Goal: Information Seeking & Learning: Learn about a topic

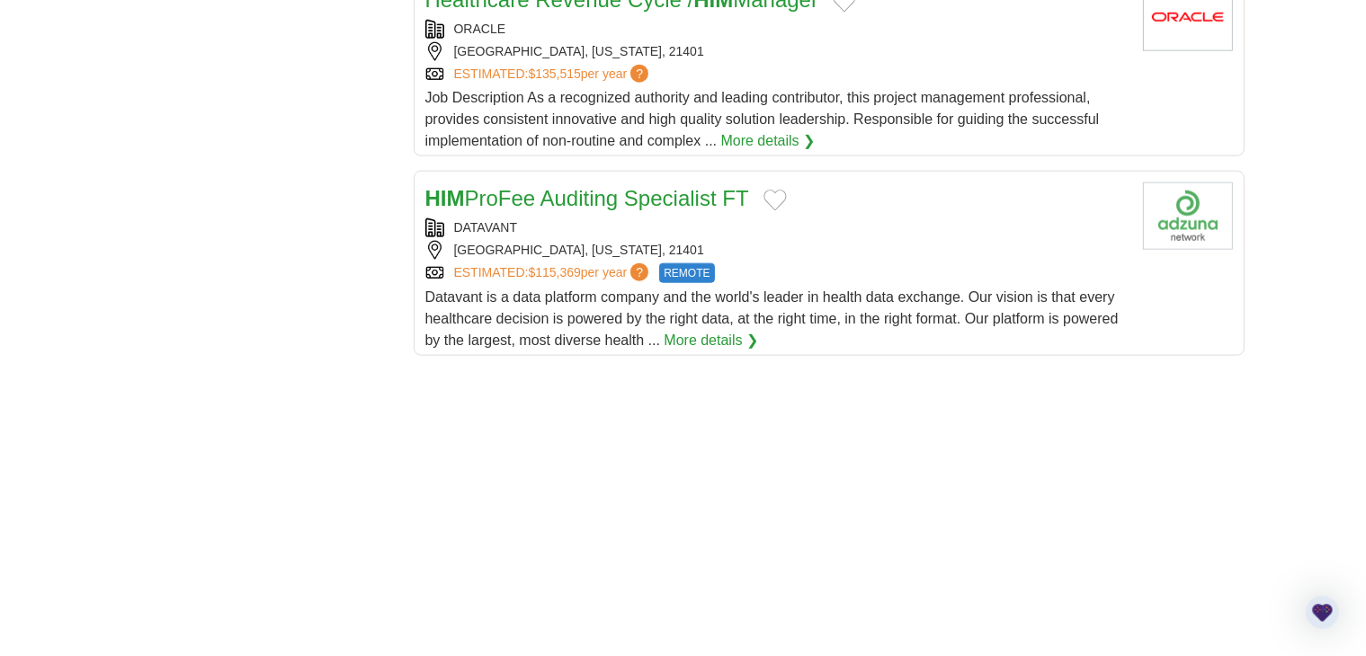
scroll to position [2105, 0]
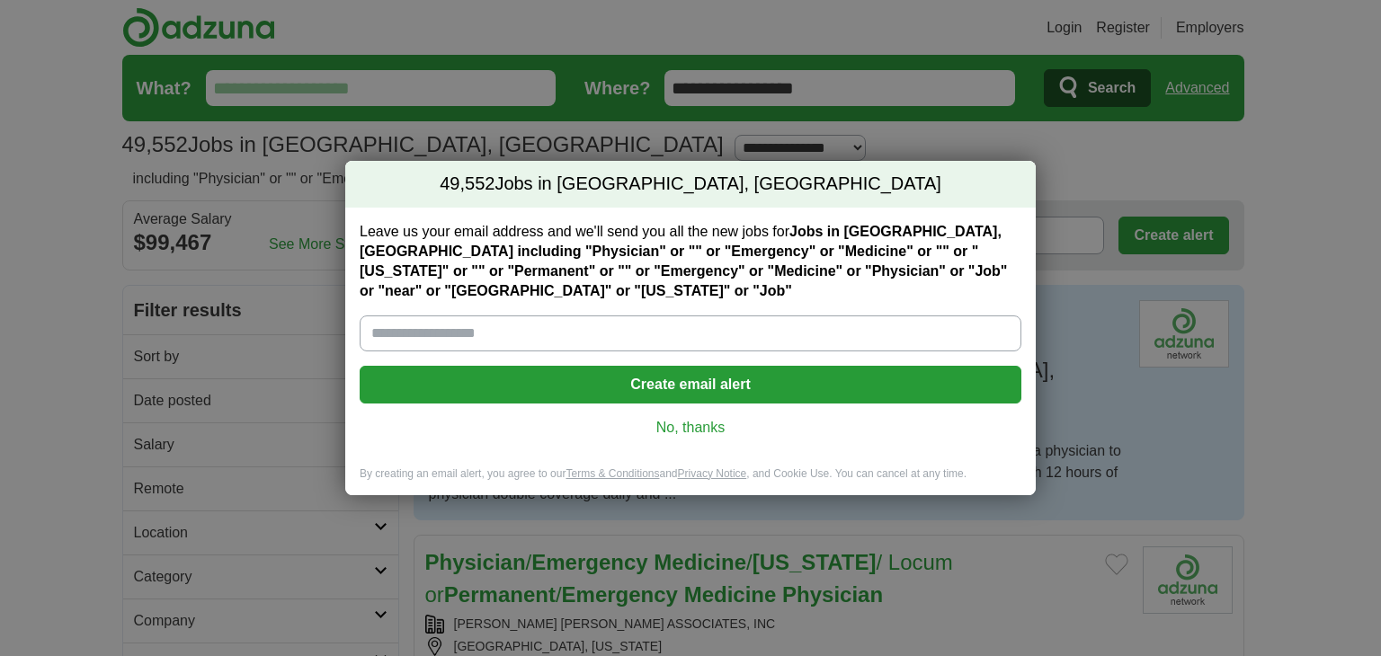
type input "**********"
click at [704, 424] on link "No, thanks" at bounding box center [690, 428] width 633 height 20
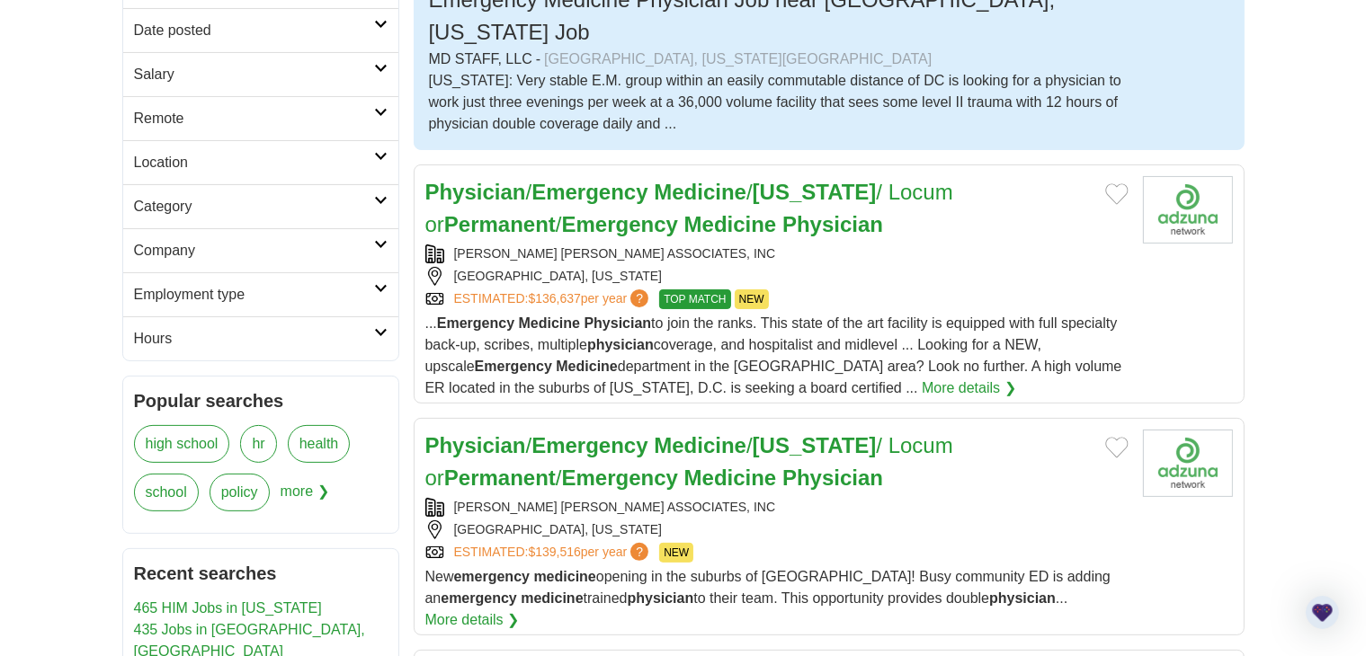
scroll to position [489, 0]
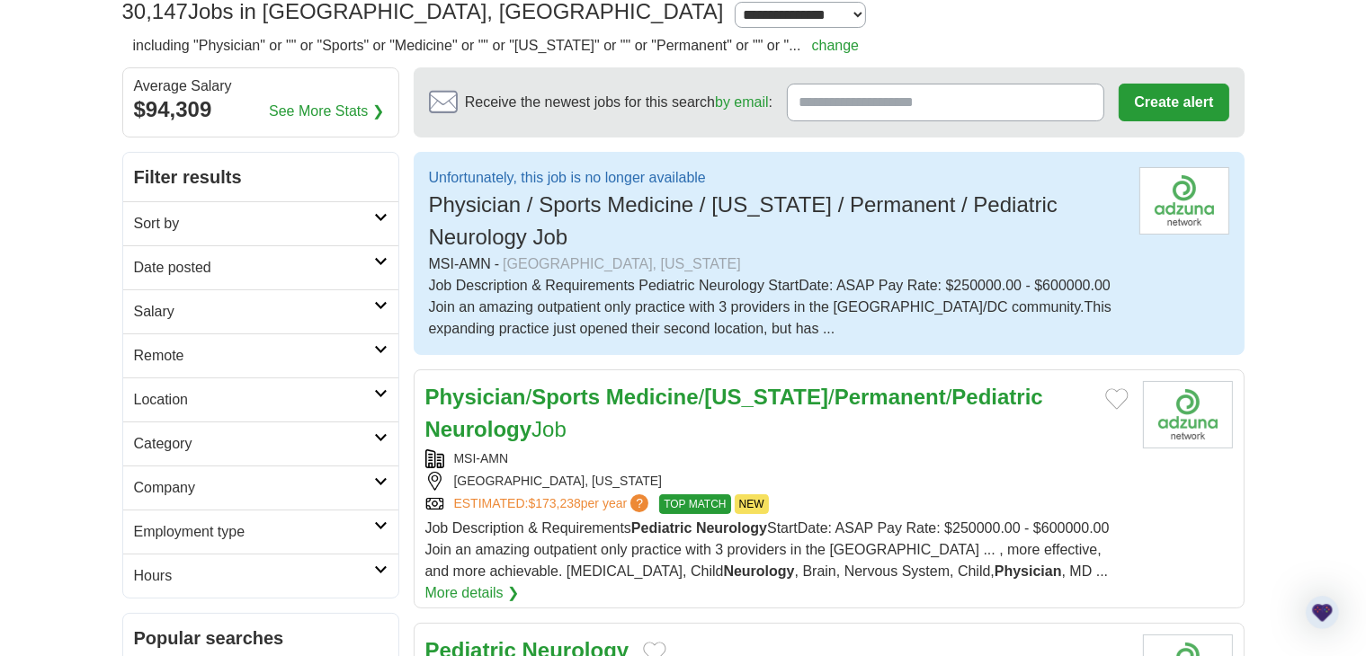
scroll to position [135, 0]
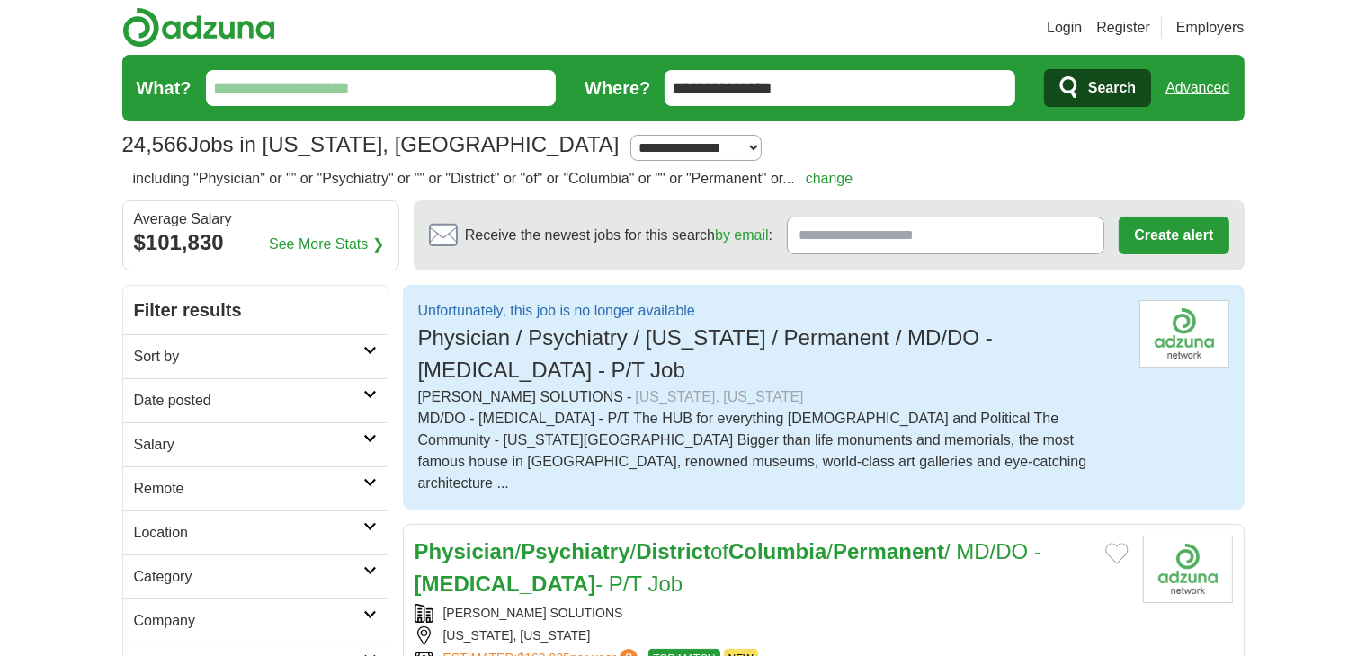
click at [334, 384] on link "Date posted" at bounding box center [255, 400] width 264 height 44
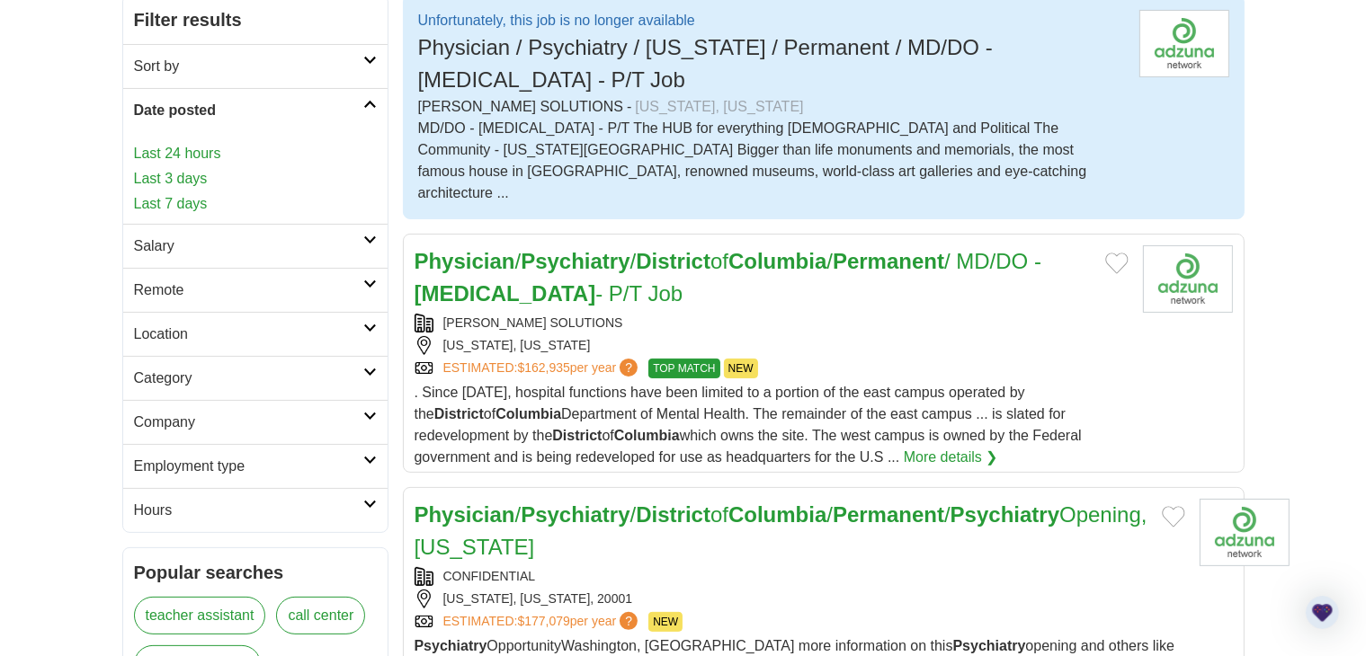
scroll to position [293, 0]
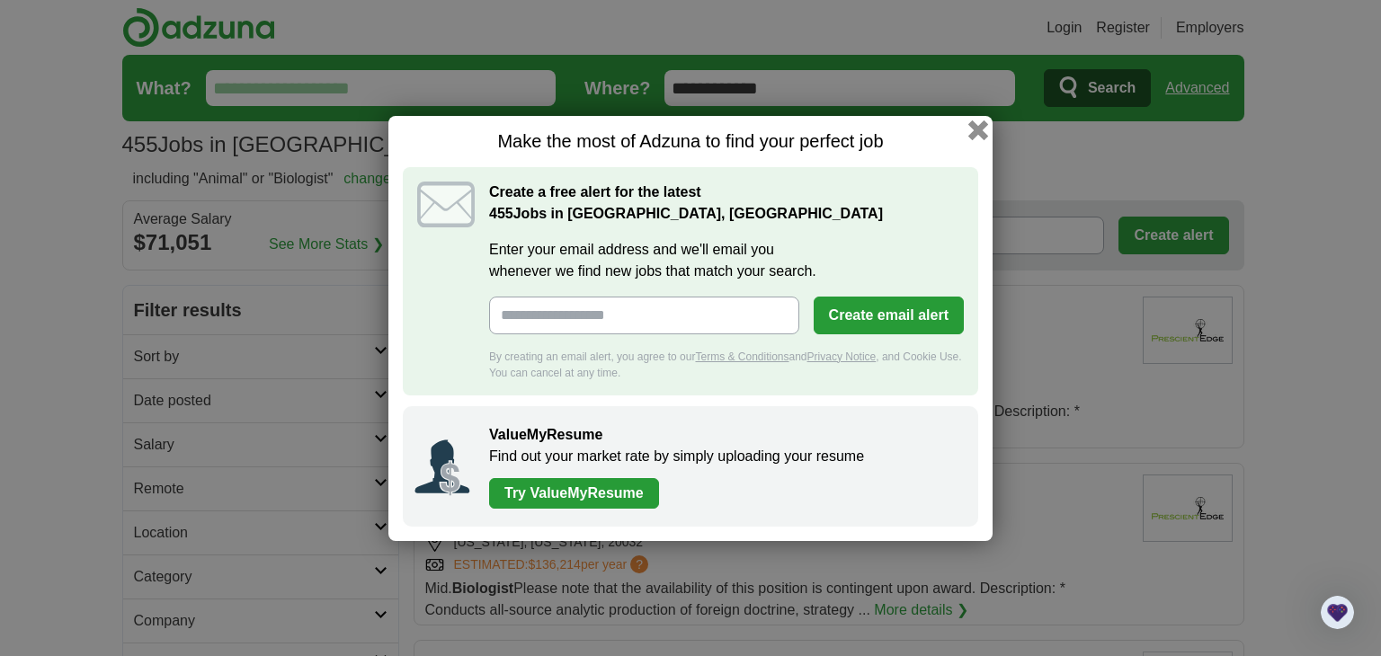
click at [982, 130] on button "button" at bounding box center [978, 130] width 20 height 20
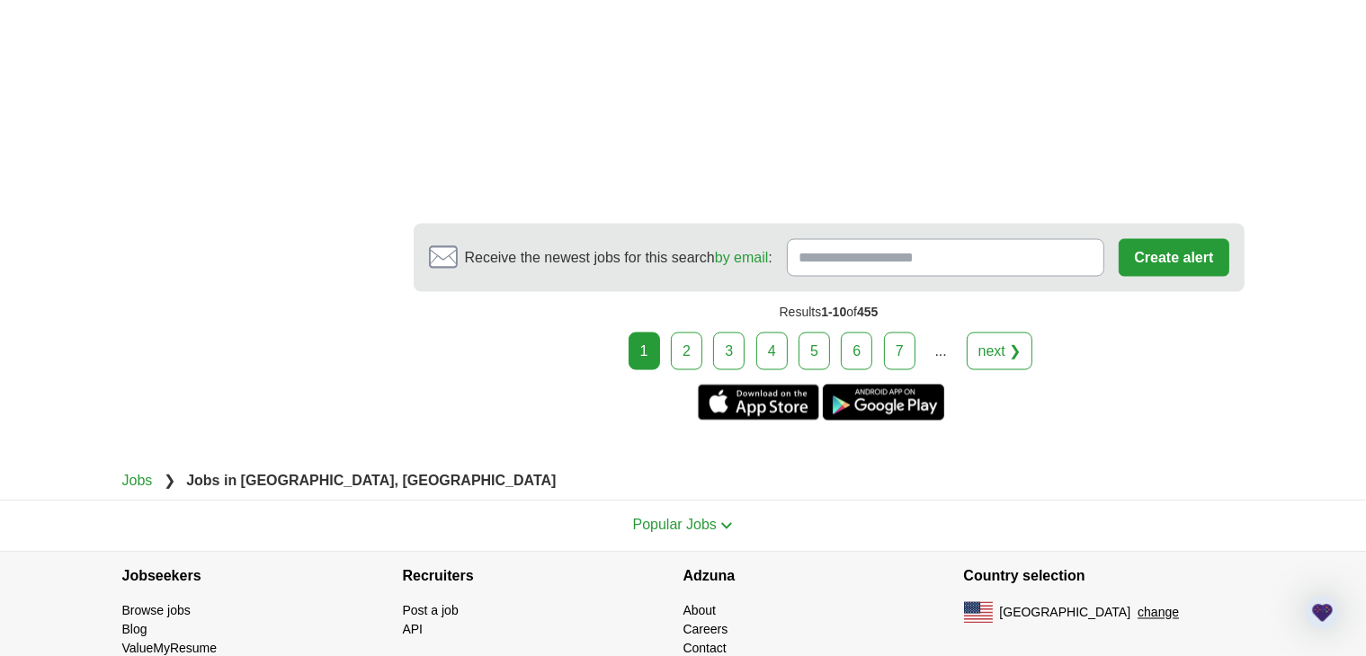
scroll to position [3105, 0]
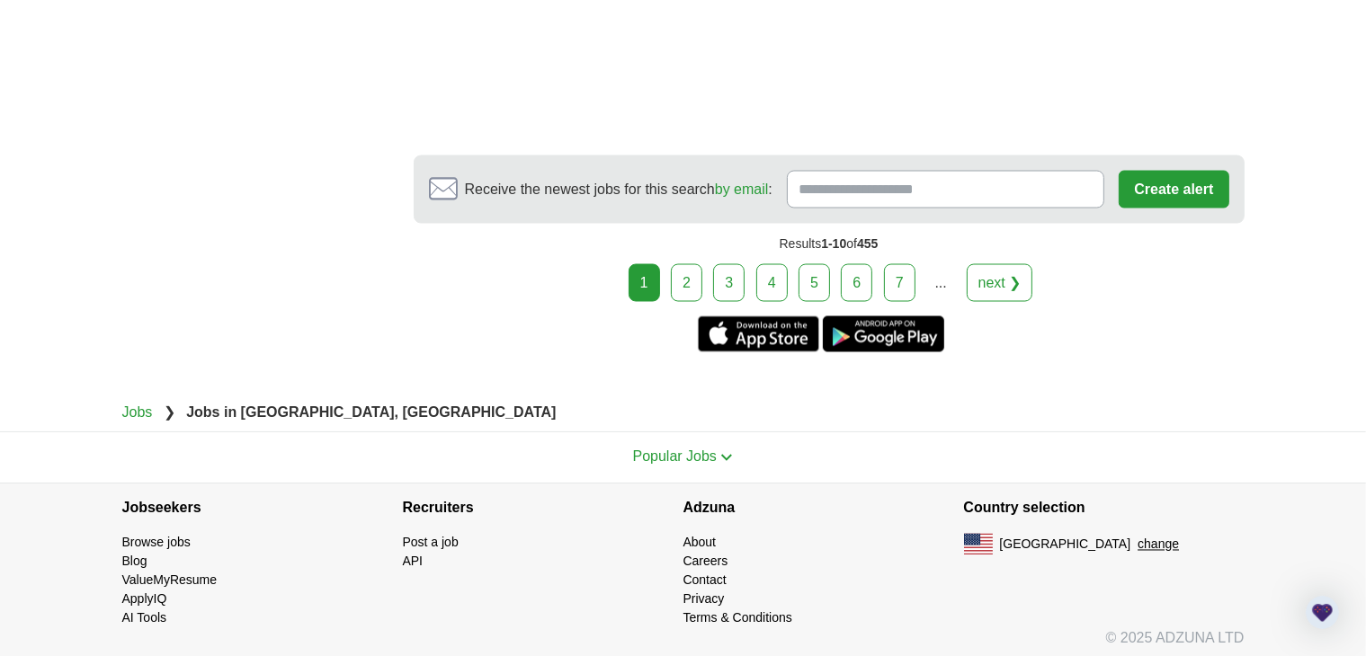
click at [690, 271] on link "2" at bounding box center [686, 283] width 31 height 38
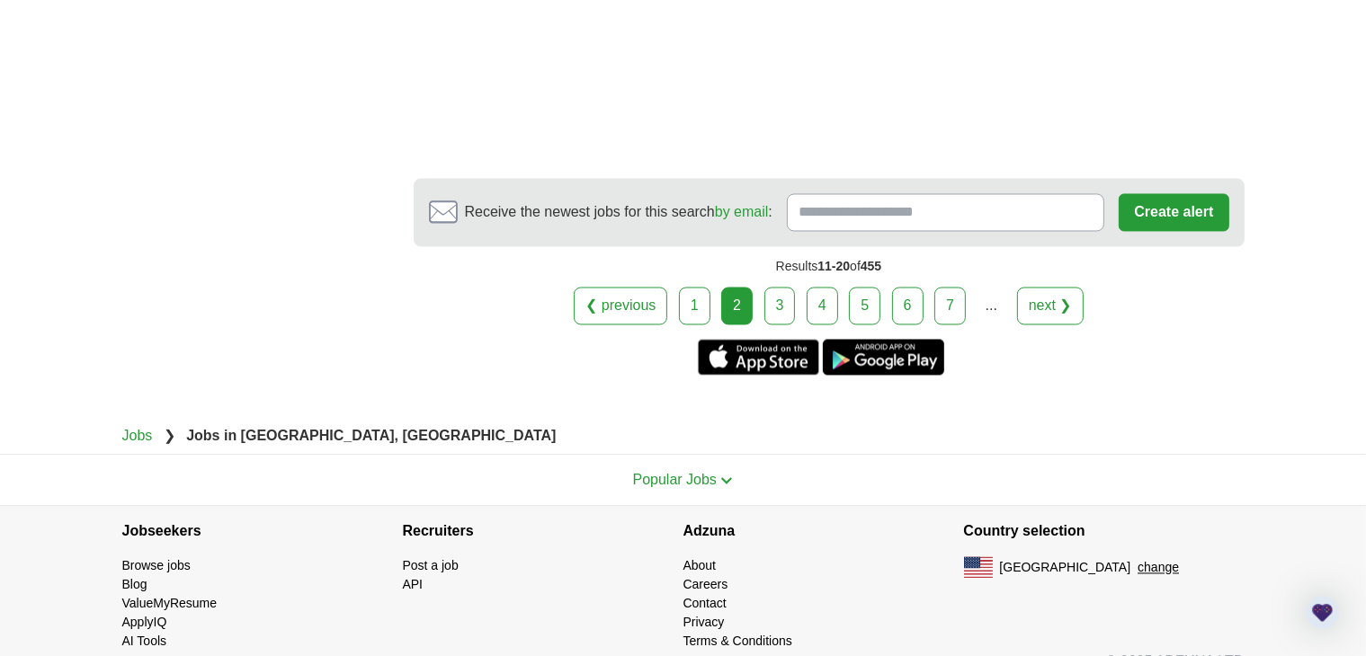
scroll to position [3424, 0]
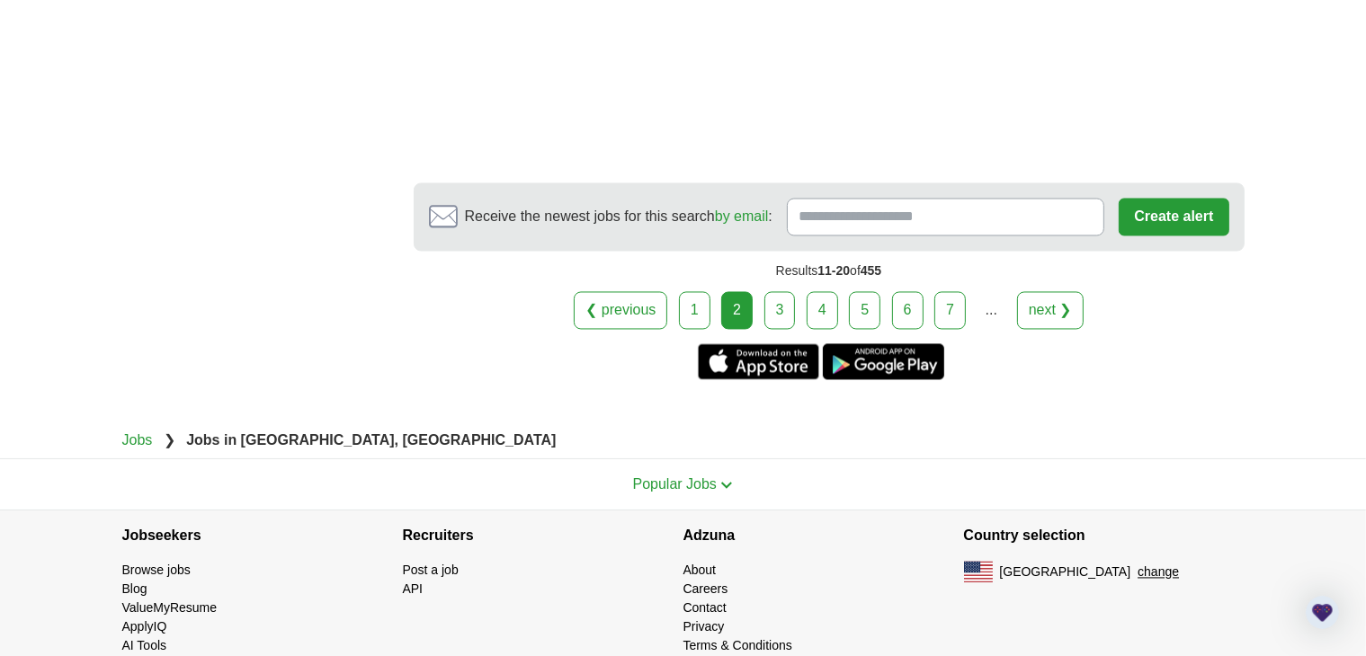
click at [779, 291] on link "3" at bounding box center [779, 310] width 31 height 38
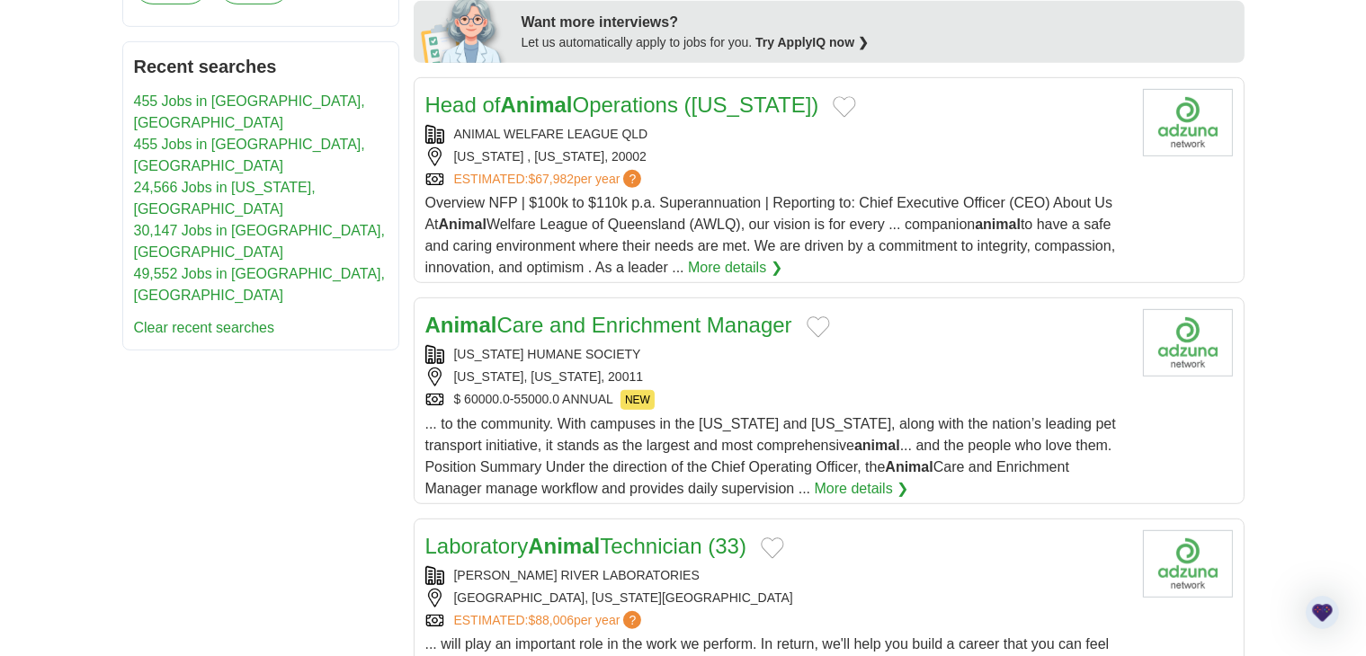
scroll to position [927, 0]
